Goal: Task Accomplishment & Management: Complete application form

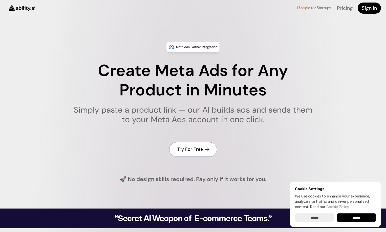
click at [196, 149] on h4 "Try For Free" at bounding box center [190, 149] width 26 height 6
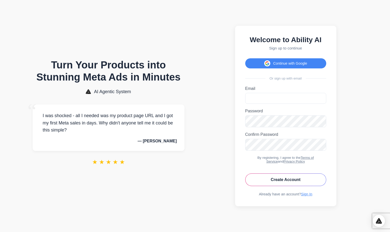
click at [357, 140] on section "Welcome to Ability AI Sign up to continue Continue with Google Or sign up with …" at bounding box center [285, 116] width 173 height 222
